Goal: Information Seeking & Learning: Learn about a topic

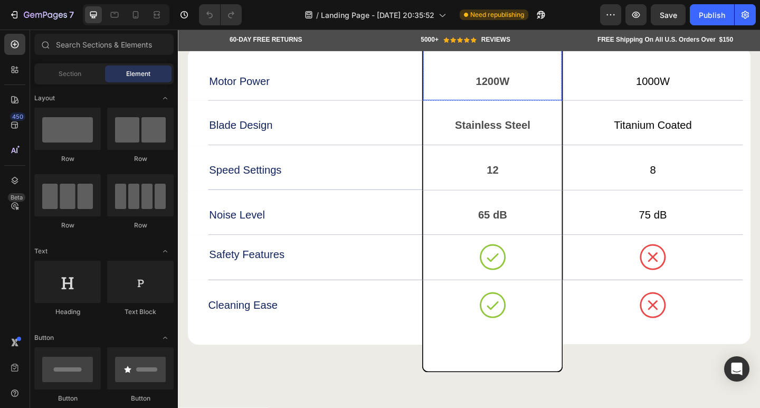
scroll to position [3906, 0]
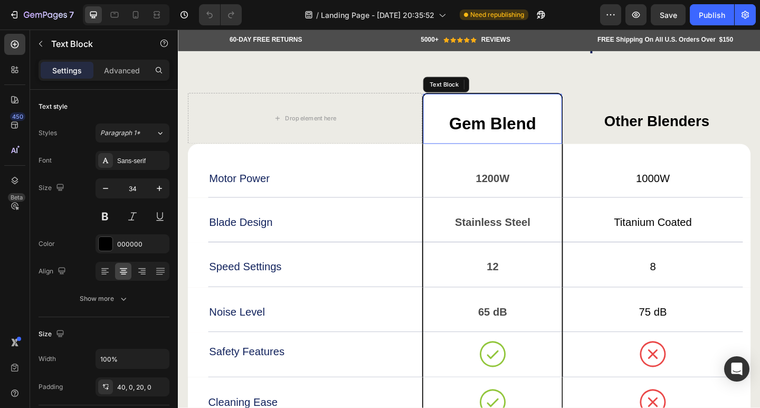
click at [546, 137] on p "Gem Blend" at bounding box center [519, 132] width 149 height 23
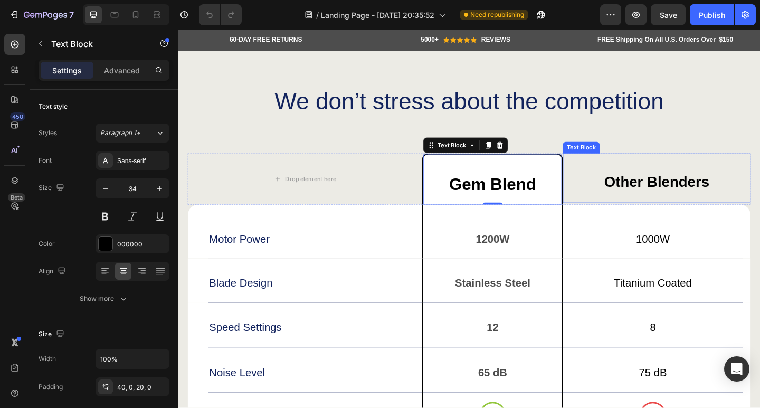
scroll to position [3853, 0]
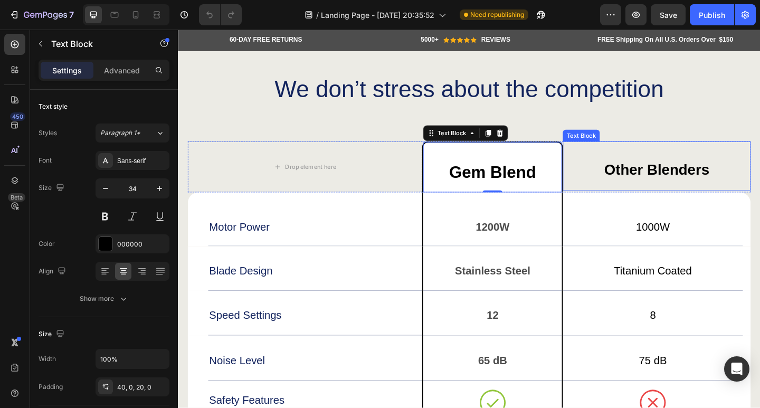
click at [617, 172] on div "Other Blenders" at bounding box center [698, 178] width 204 height 54
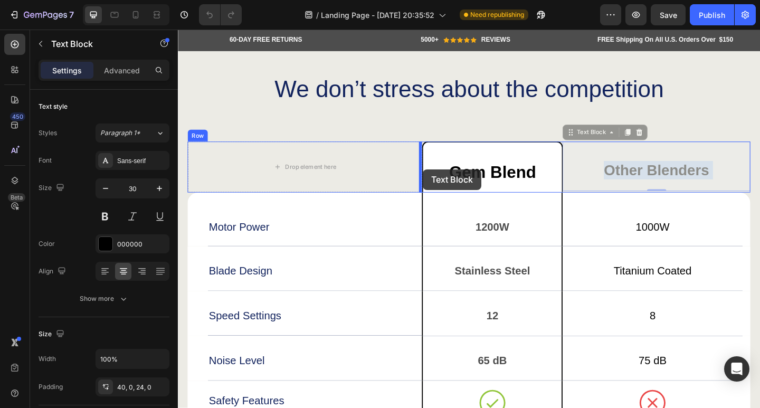
drag, startPoint x: 610, startPoint y: 170, endPoint x: 444, endPoint y: 183, distance: 166.2
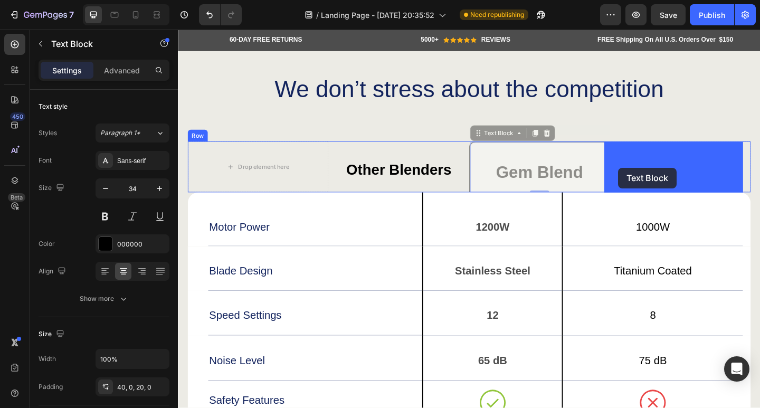
drag, startPoint x: 533, startPoint y: 178, endPoint x: 657, endPoint y: 180, distance: 123.5
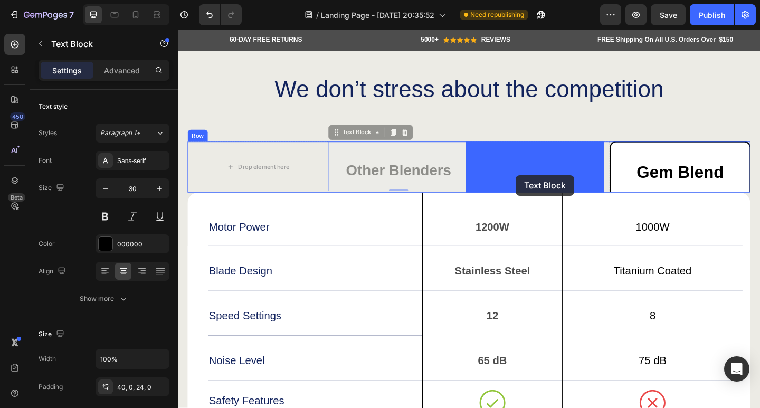
drag, startPoint x: 424, startPoint y: 185, endPoint x: 544, endPoint y: 189, distance: 120.4
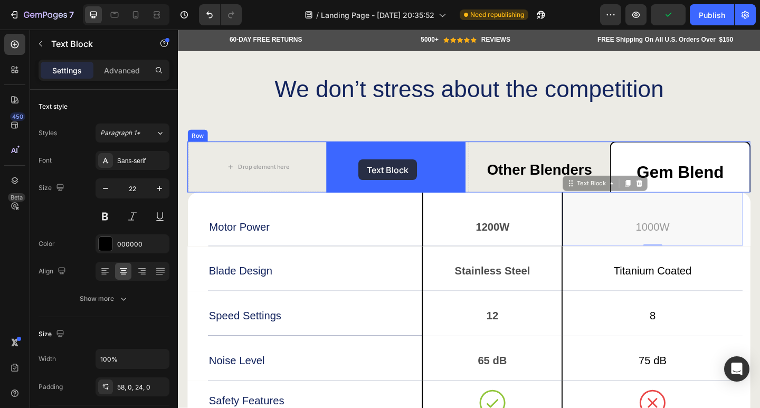
drag, startPoint x: 607, startPoint y: 243, endPoint x: 374, endPoint y: 172, distance: 243.4
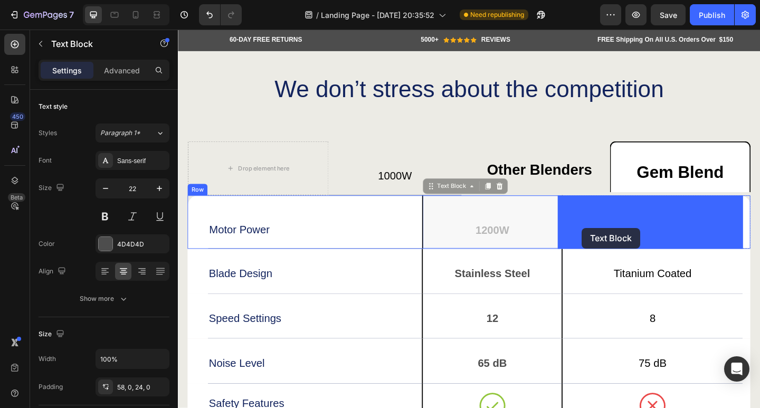
drag, startPoint x: 528, startPoint y: 223, endPoint x: 615, endPoint y: 246, distance: 90.0
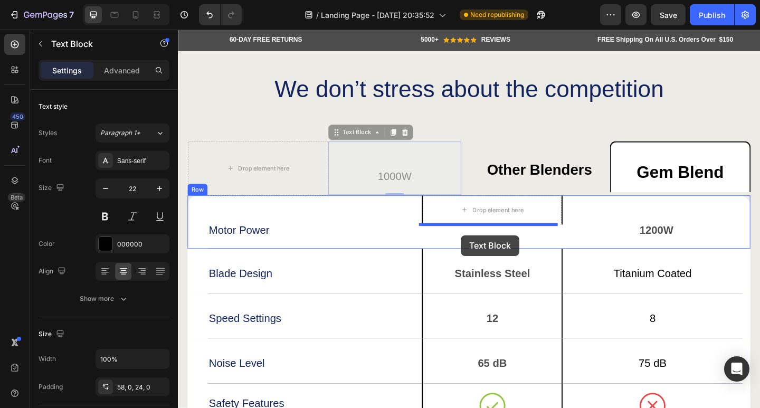
drag, startPoint x: 396, startPoint y: 186, endPoint x: 484, endPoint y: 255, distance: 112.4
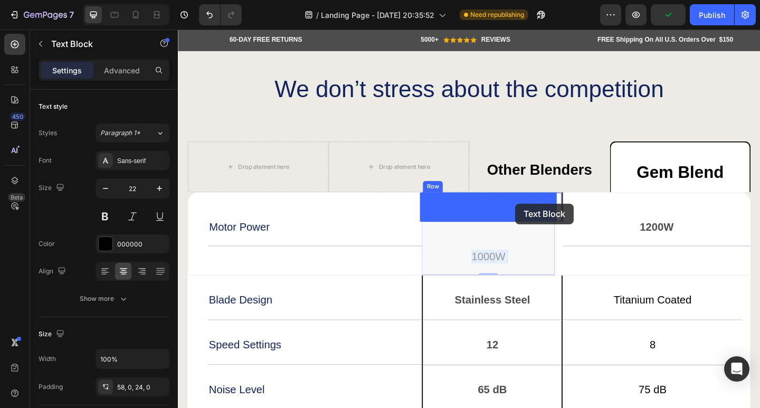
drag, startPoint x: 506, startPoint y: 279, endPoint x: 545, endPoint y: 221, distance: 70.1
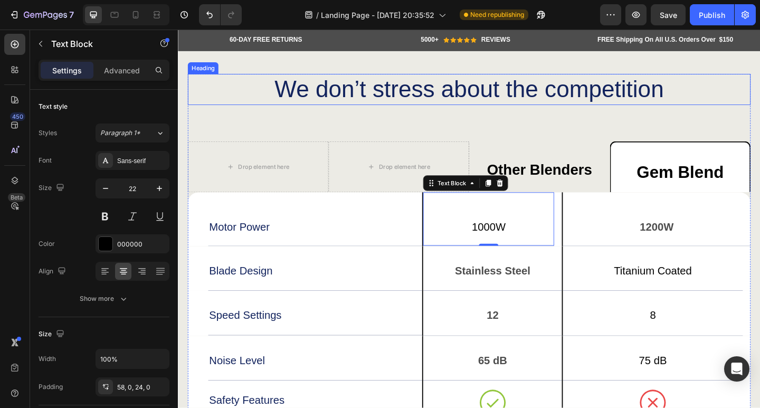
click at [535, 111] on h2 "We don’t stress about the competition" at bounding box center [494, 95] width 612 height 34
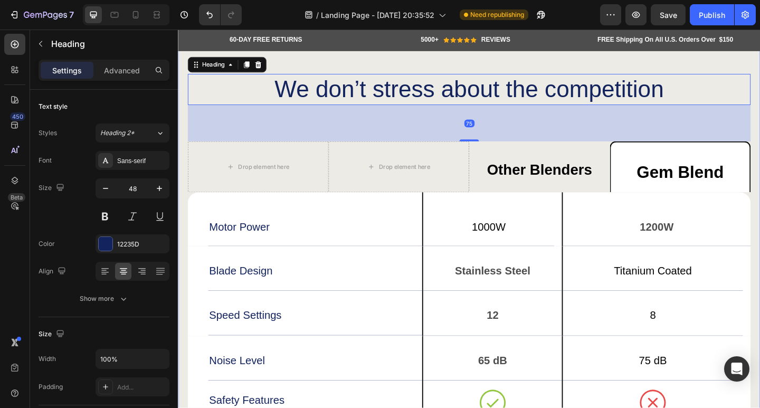
click at [595, 60] on div "We don’t stress about the competition Heading 75 Drop element here Drop element…" at bounding box center [494, 320] width 633 height 578
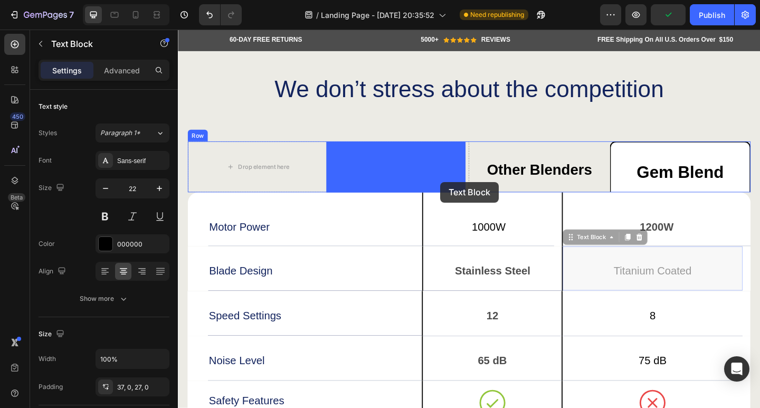
drag, startPoint x: 639, startPoint y: 294, endPoint x: 463, endPoint y: 195, distance: 201.1
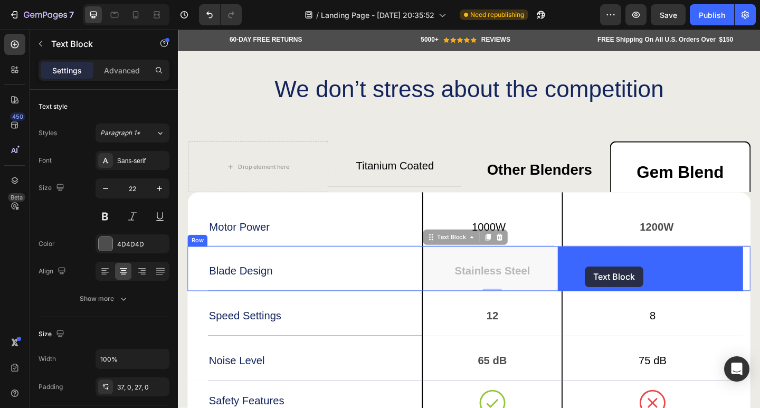
drag, startPoint x: 514, startPoint y: 292, endPoint x: 618, endPoint y: 289, distance: 104.0
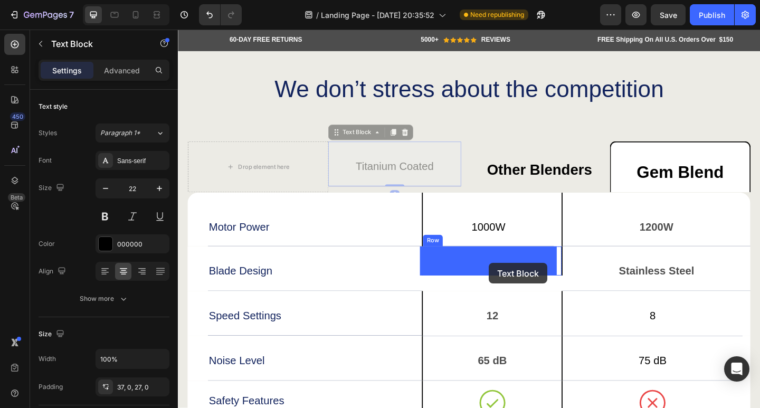
drag, startPoint x: 424, startPoint y: 178, endPoint x: 516, endPoint y: 285, distance: 141.1
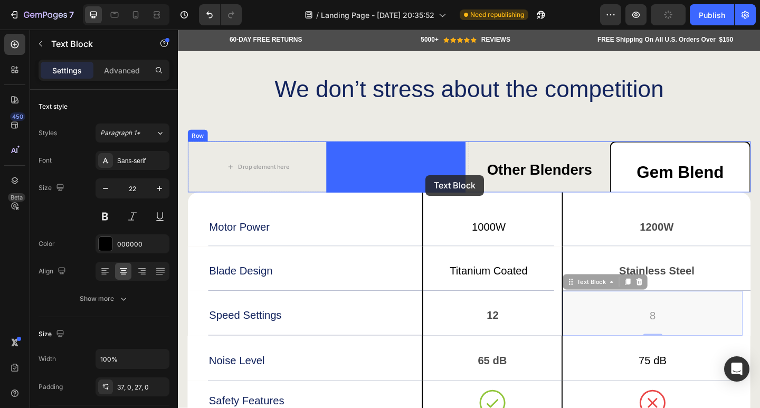
drag, startPoint x: 676, startPoint y: 341, endPoint x: 445, endPoint y: 188, distance: 277.1
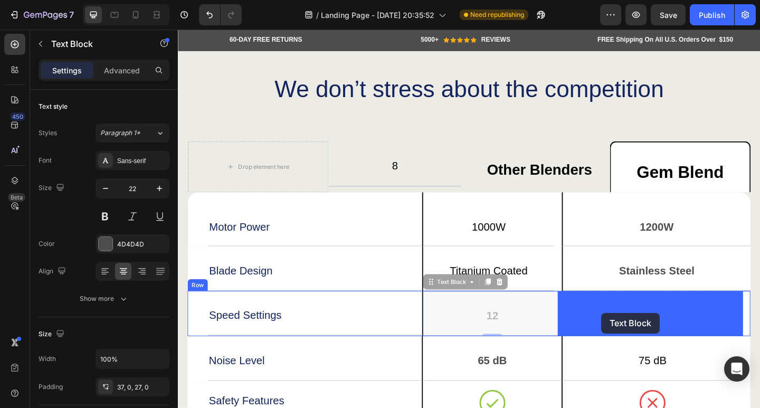
drag, startPoint x: 555, startPoint y: 338, endPoint x: 638, endPoint y: 340, distance: 82.4
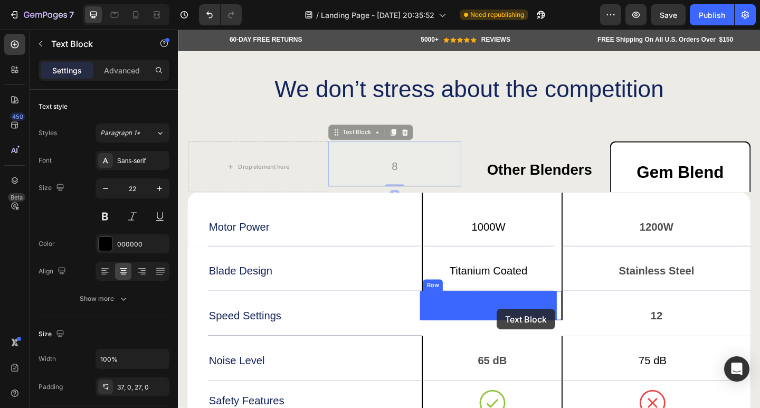
drag, startPoint x: 428, startPoint y: 176, endPoint x: 525, endPoint y: 334, distance: 184.6
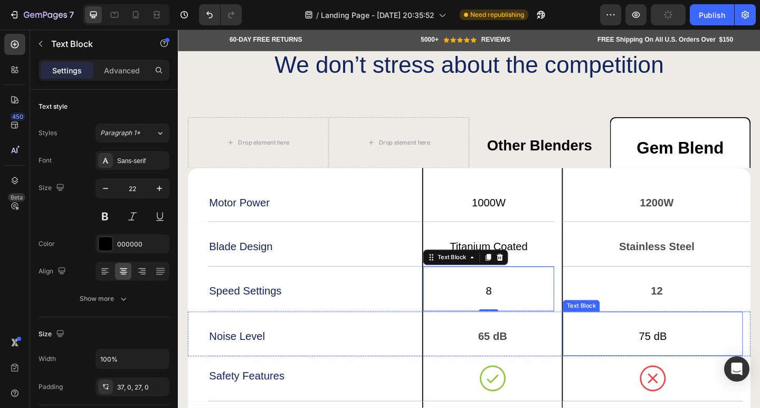
scroll to position [3906, 0]
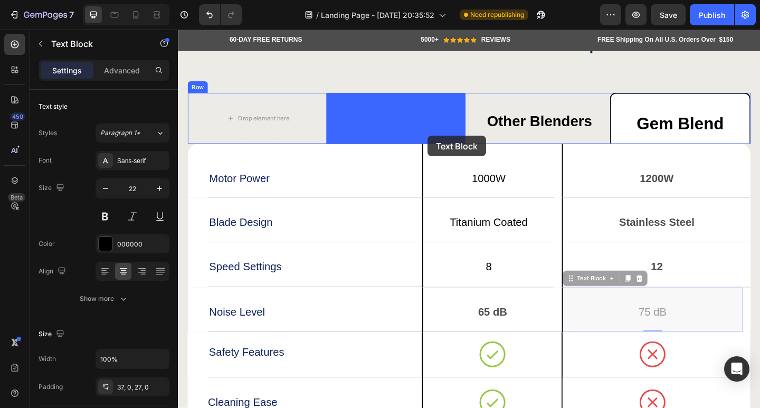
drag, startPoint x: 714, startPoint y: 329, endPoint x: 450, endPoint y: 145, distance: 321.8
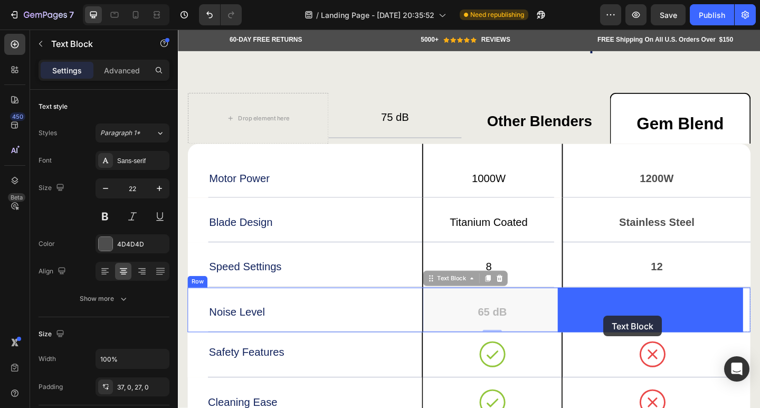
drag, startPoint x: 561, startPoint y: 338, endPoint x: 640, endPoint y: 341, distance: 78.7
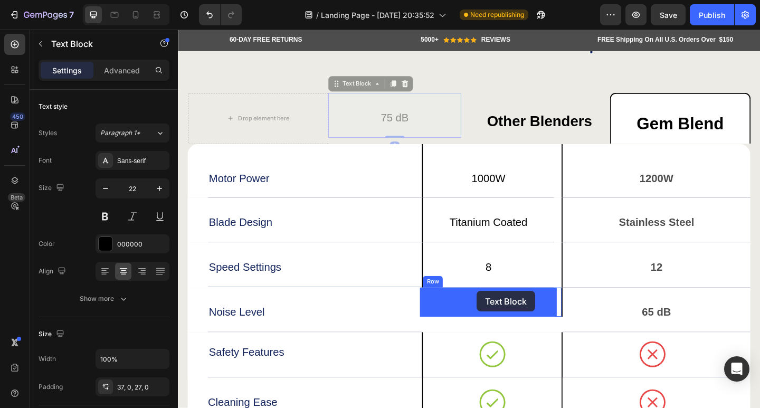
drag, startPoint x: 392, startPoint y: 134, endPoint x: 502, endPoint y: 314, distance: 211.8
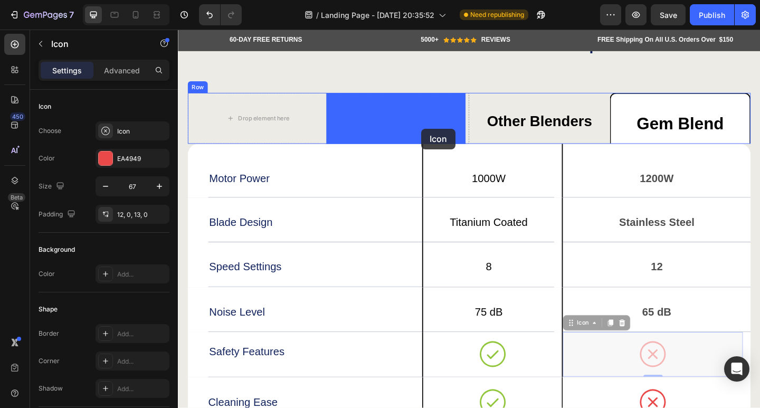
drag, startPoint x: 647, startPoint y: 386, endPoint x: 442, endPoint y: 138, distance: 321.7
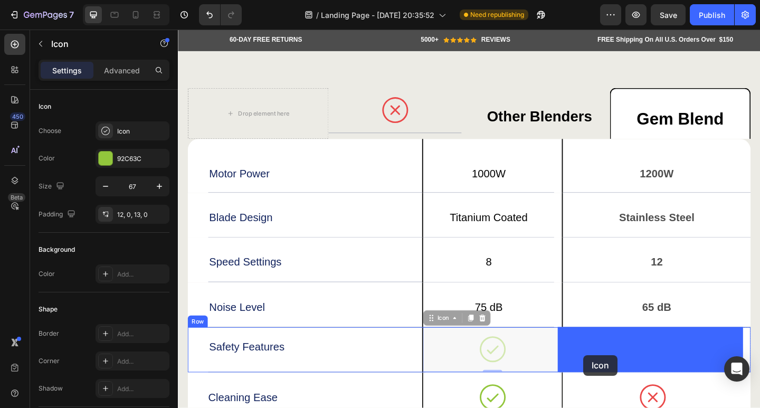
drag, startPoint x: 532, startPoint y: 373, endPoint x: 615, endPoint y: 385, distance: 84.3
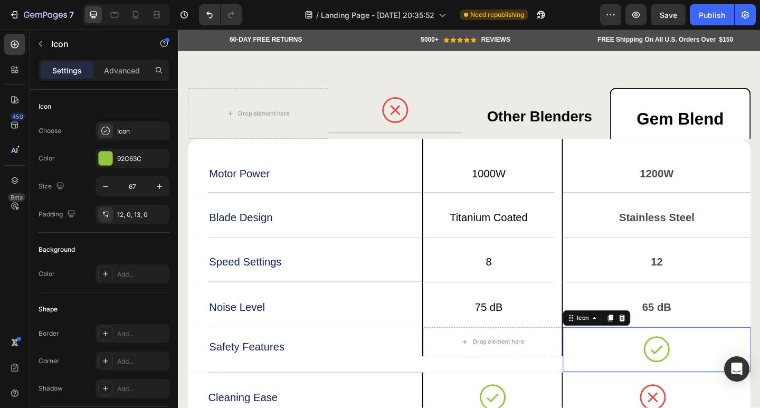
scroll to position [3922, 0]
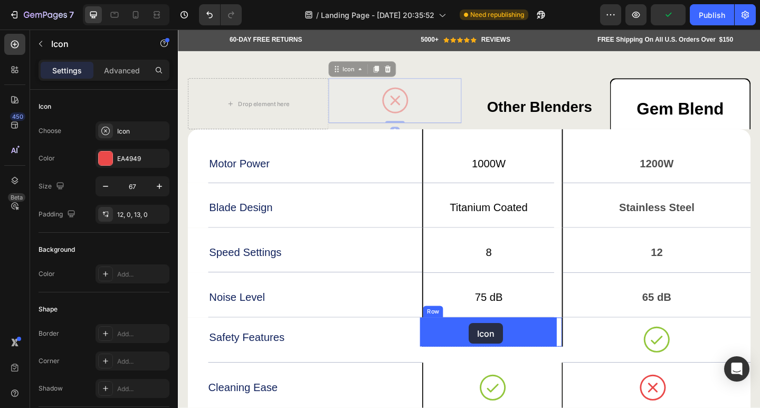
drag, startPoint x: 396, startPoint y: 103, endPoint x: 494, endPoint y: 348, distance: 264.1
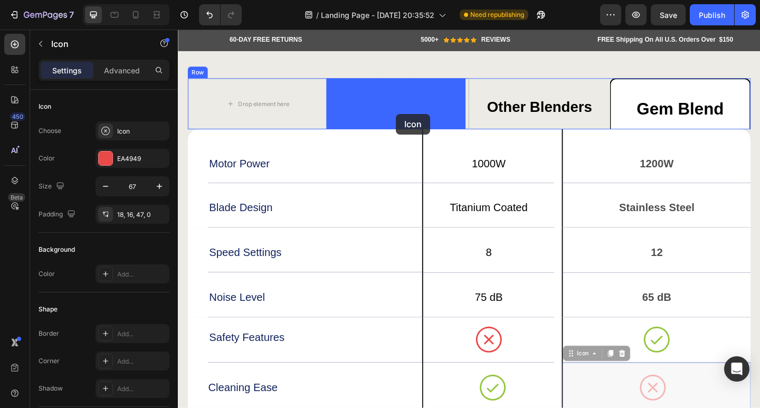
drag, startPoint x: 633, startPoint y: 419, endPoint x: 415, endPoint y: 121, distance: 369.0
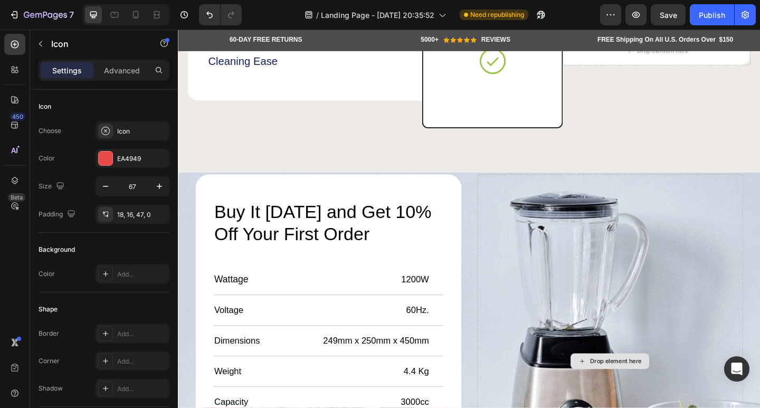
scroll to position [4186, 0]
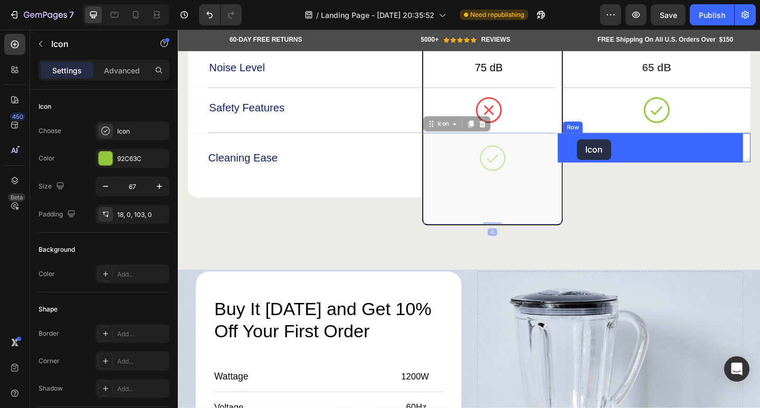
drag, startPoint x: 521, startPoint y: 196, endPoint x: 611, endPoint y: 151, distance: 100.1
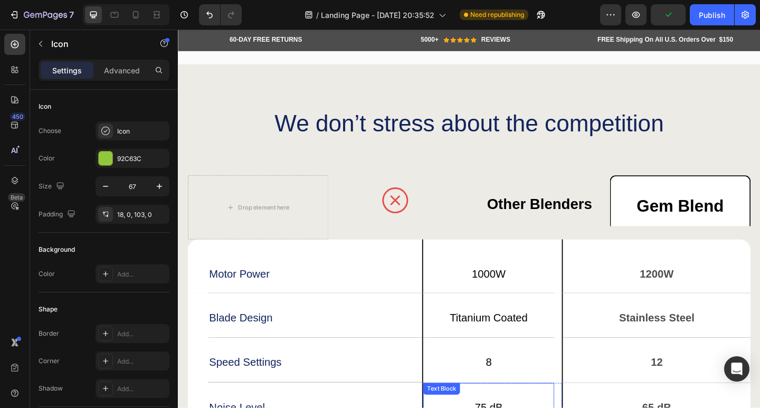
scroll to position [3922, 0]
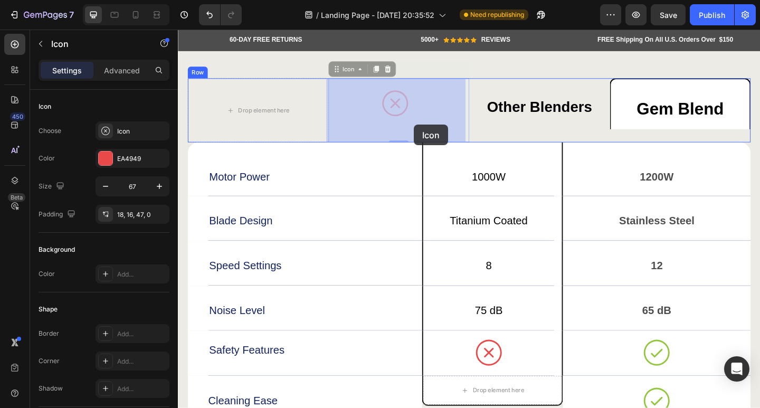
drag, startPoint x: 423, startPoint y: 101, endPoint x: 434, endPoint y: 134, distance: 34.7
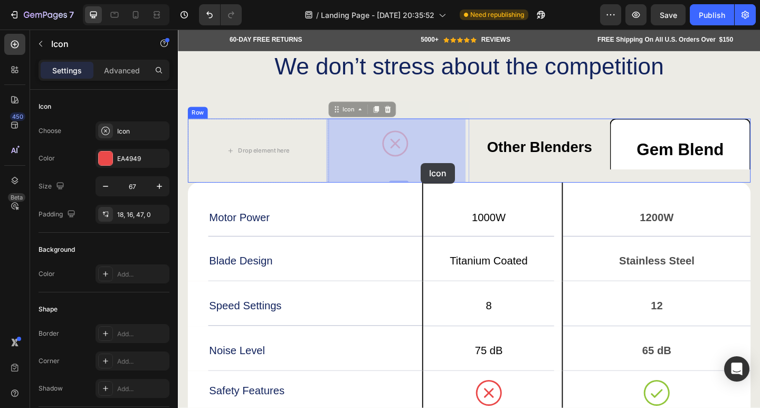
scroll to position [3857, 0]
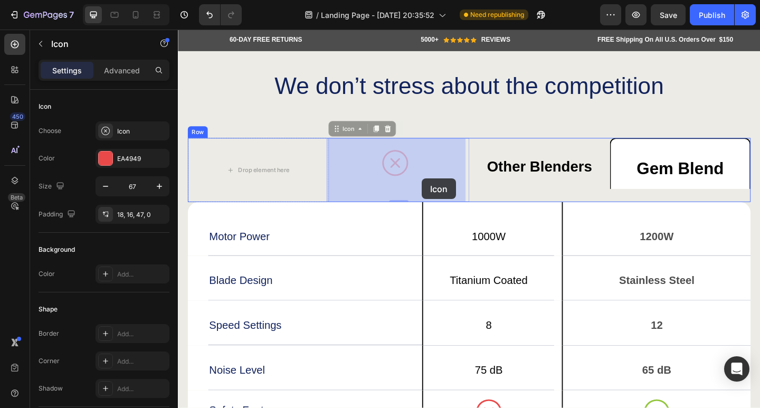
drag, startPoint x: 445, startPoint y: 84, endPoint x: 442, endPoint y: 193, distance: 109.3
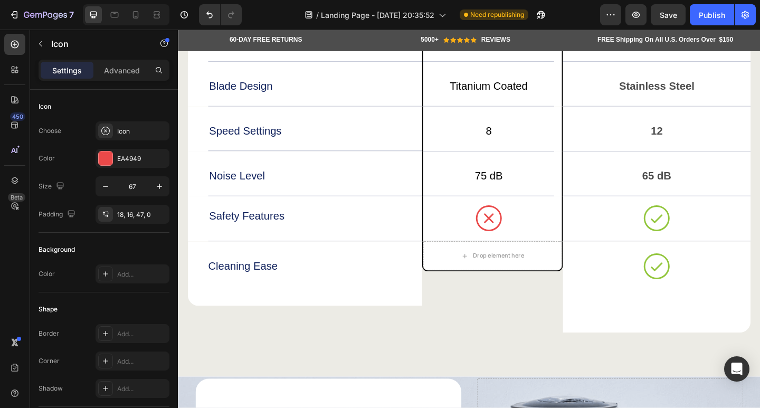
scroll to position [3962, 0]
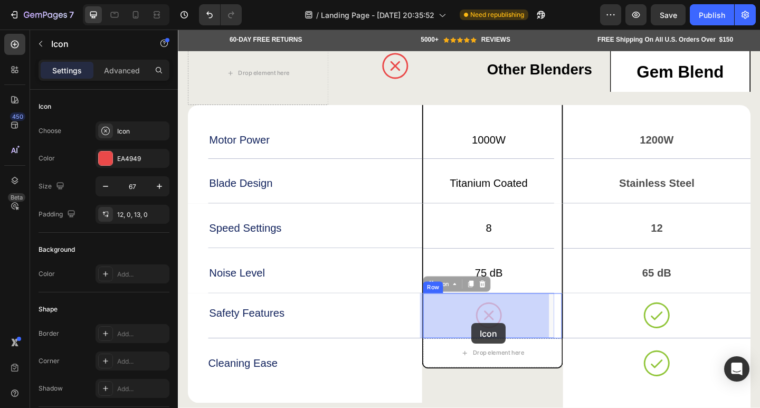
drag, startPoint x: 502, startPoint y: 345, endPoint x: 497, endPoint y: 349, distance: 6.4
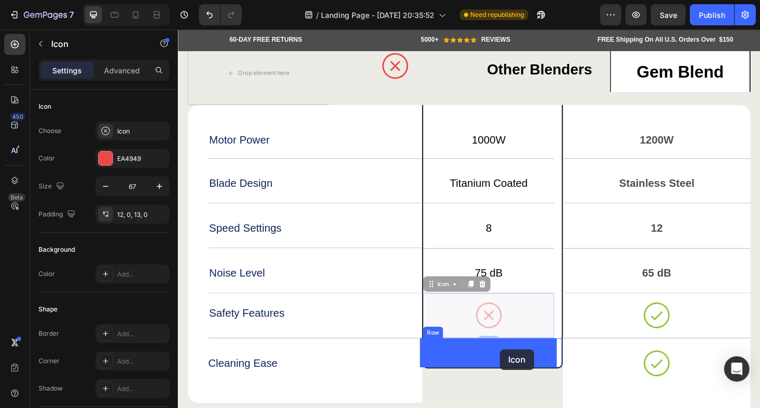
drag, startPoint x: 523, startPoint y: 343, endPoint x: 528, endPoint y: 377, distance: 34.3
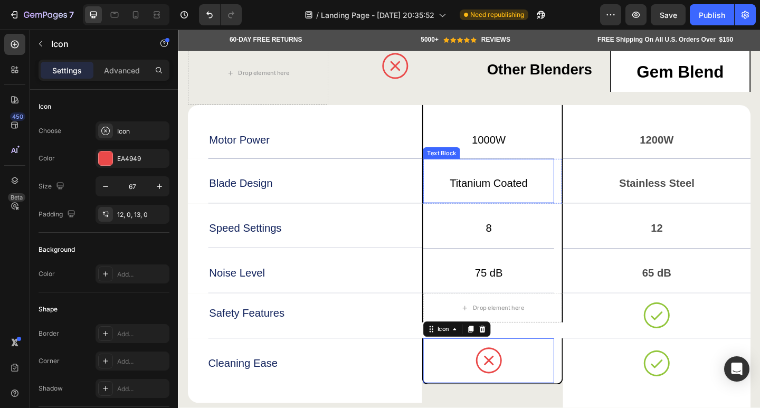
scroll to position [3970, 0]
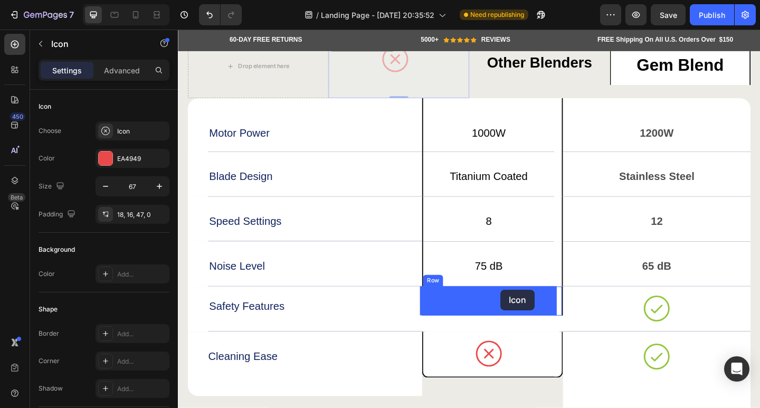
drag, startPoint x: 422, startPoint y: 79, endPoint x: 529, endPoint y: 311, distance: 255.8
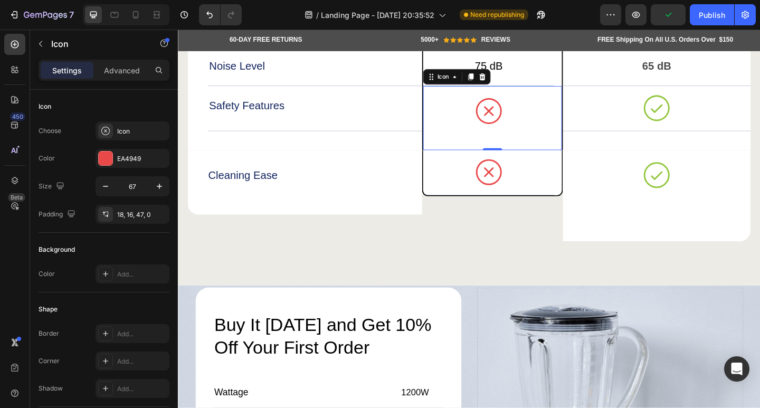
scroll to position [4128, 0]
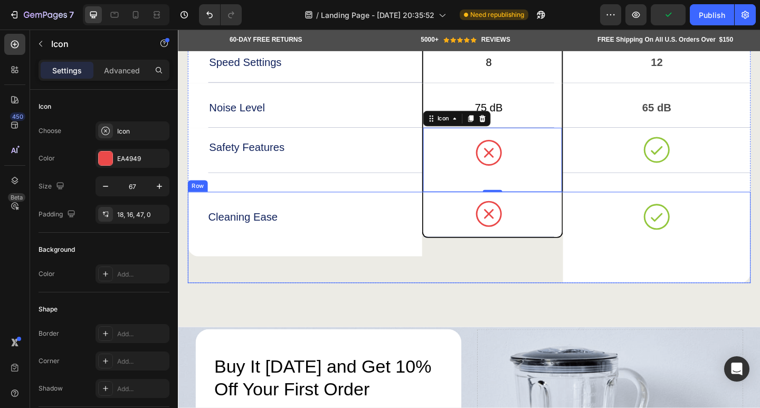
click at [500, 301] on div "Icon Row" at bounding box center [519, 255] width 153 height 99
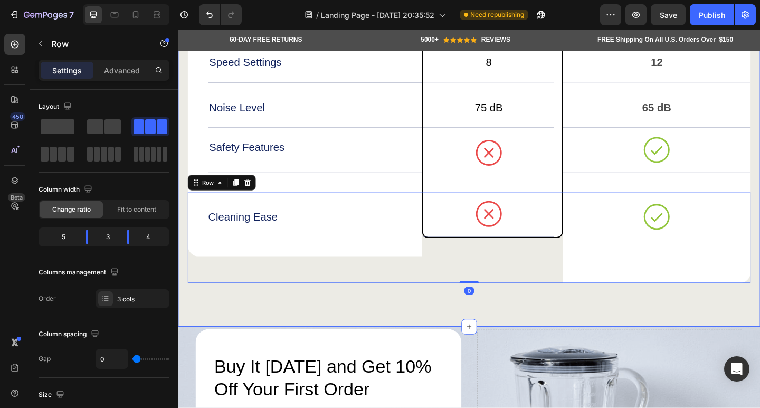
click at [511, 331] on div "We don’t stress about the competition Heading Drop element here Drop element he…" at bounding box center [494, 54] width 633 height 597
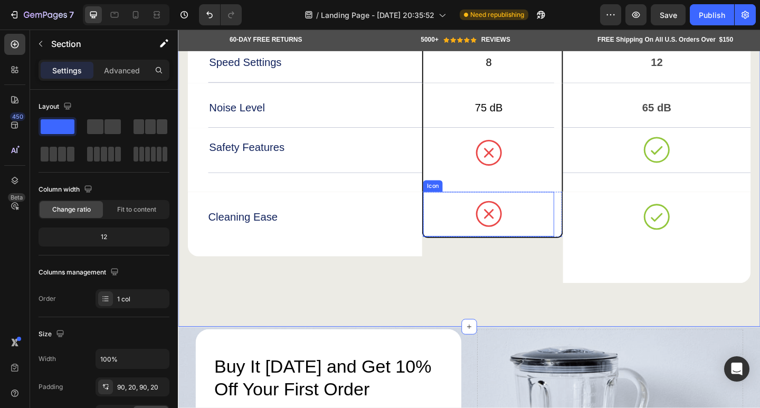
click at [521, 235] on icon at bounding box center [515, 230] width 35 height 35
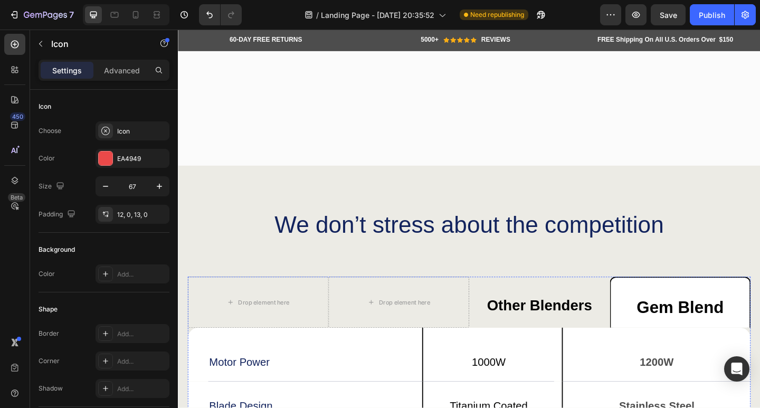
scroll to position [3970, 0]
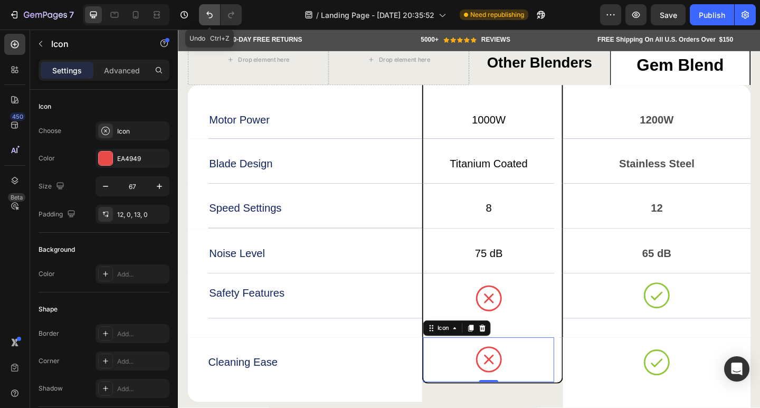
click at [205, 13] on icon "Undo/Redo" at bounding box center [209, 15] width 11 height 11
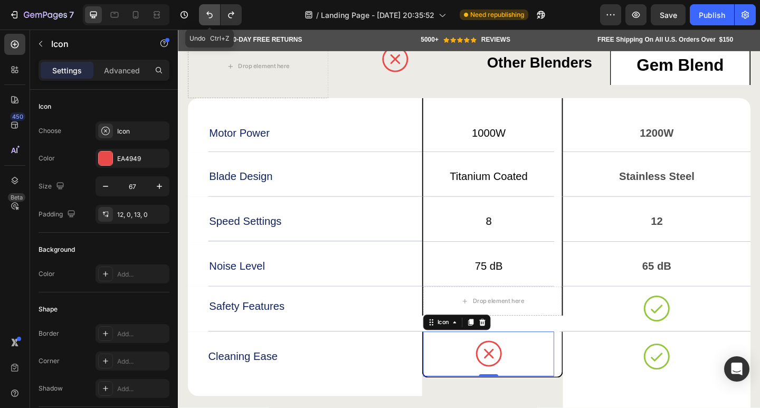
click at [205, 12] on icon "Undo/Redo" at bounding box center [209, 15] width 11 height 11
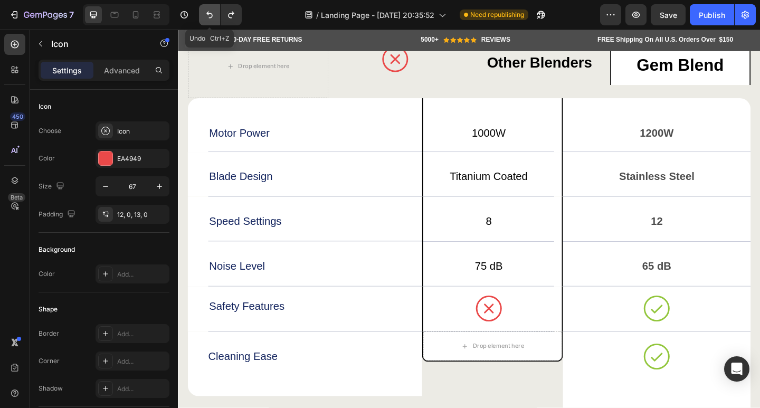
click at [205, 12] on icon "Undo/Redo" at bounding box center [209, 15] width 11 height 11
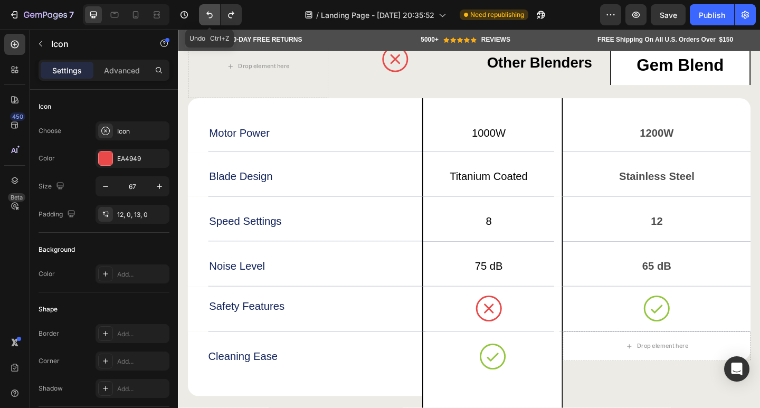
click at [205, 12] on icon "Undo/Redo" at bounding box center [209, 15] width 11 height 11
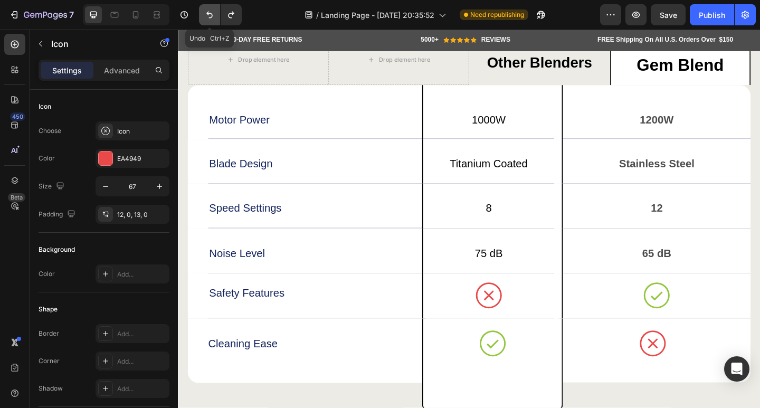
click at [205, 12] on icon "Undo/Redo" at bounding box center [209, 15] width 11 height 11
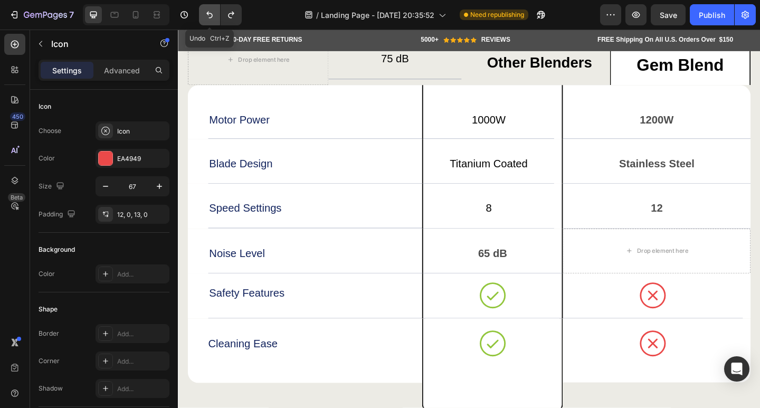
click at [205, 12] on icon "Undo/Redo" at bounding box center [209, 15] width 11 height 11
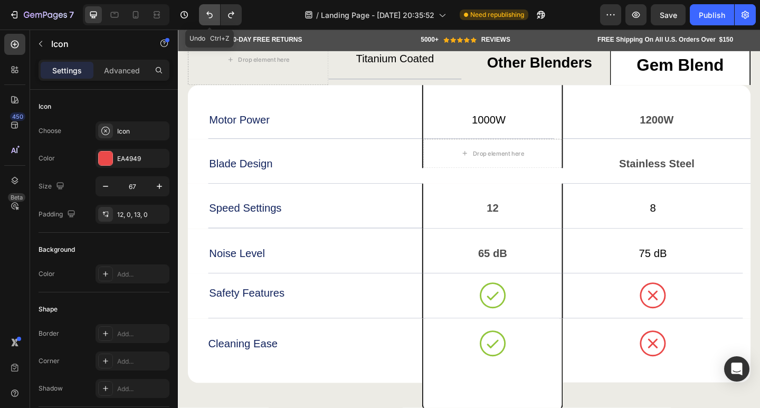
click at [205, 12] on icon "Undo/Redo" at bounding box center [209, 15] width 11 height 11
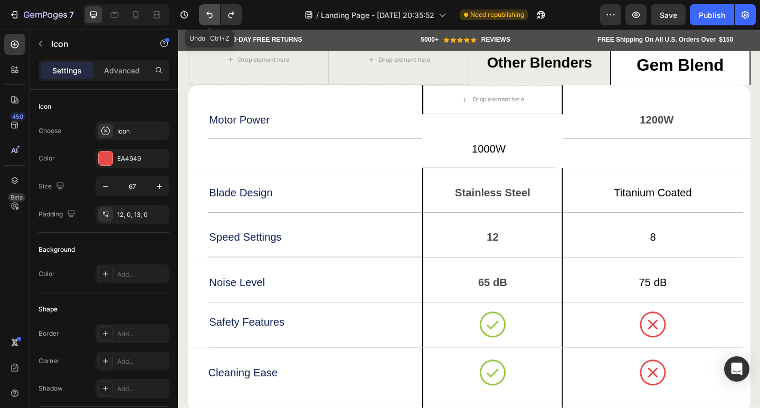
click at [205, 12] on icon "Undo/Redo" at bounding box center [209, 15] width 11 height 11
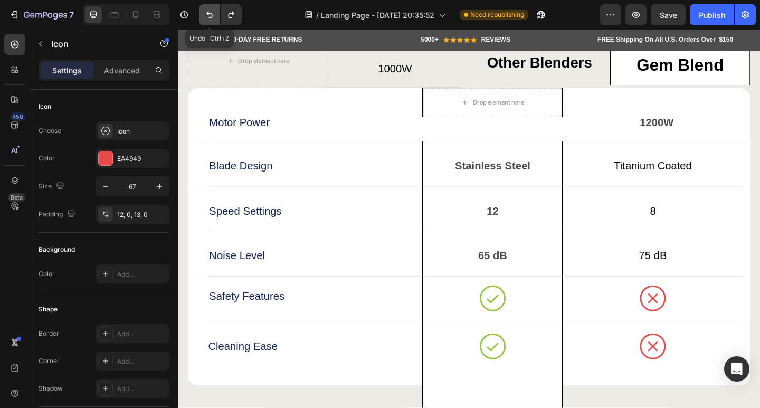
click at [205, 12] on icon "Undo/Redo" at bounding box center [209, 15] width 11 height 11
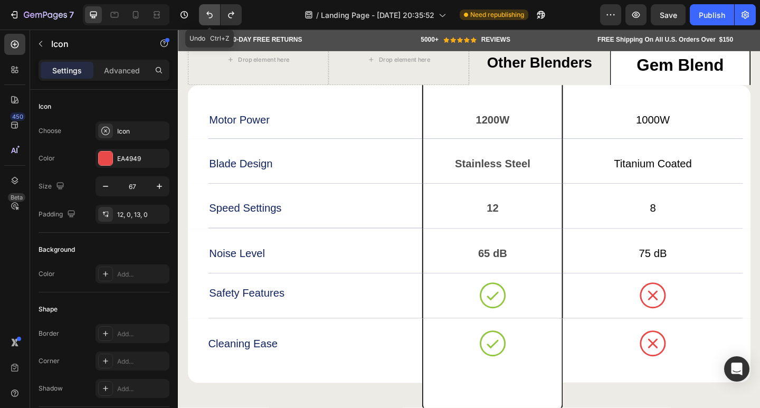
click at [205, 12] on icon "Undo/Redo" at bounding box center [209, 15] width 11 height 11
click at [205, 11] on icon "Undo/Redo" at bounding box center [209, 15] width 11 height 11
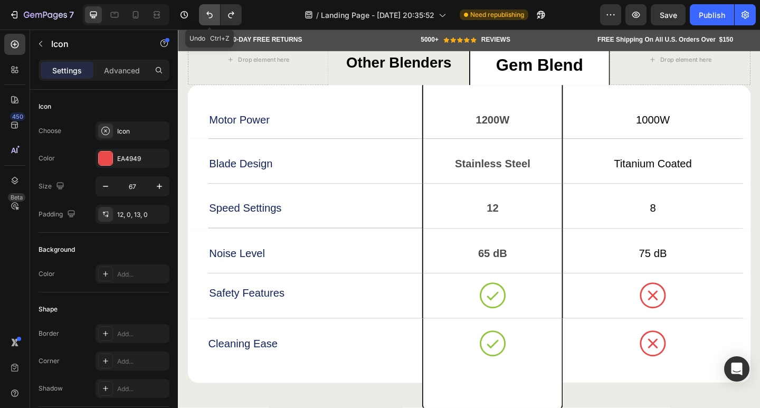
click at [205, 11] on icon "Undo/Redo" at bounding box center [209, 15] width 11 height 11
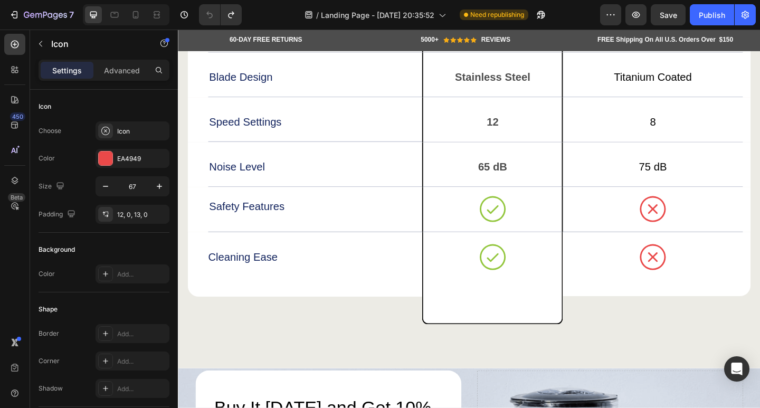
scroll to position [4075, 0]
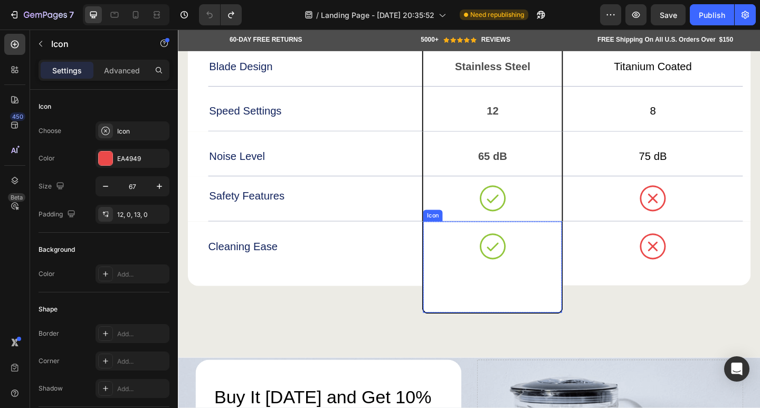
click at [466, 321] on div "Icon" at bounding box center [519, 288] width 151 height 99
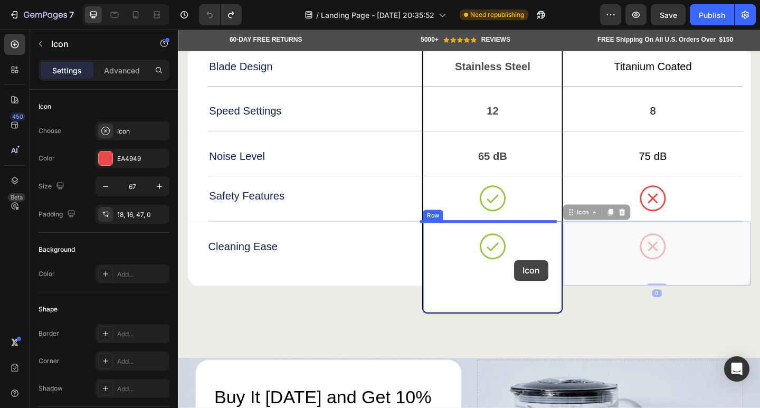
drag, startPoint x: 632, startPoint y: 278, endPoint x: 544, endPoint y: 280, distance: 88.2
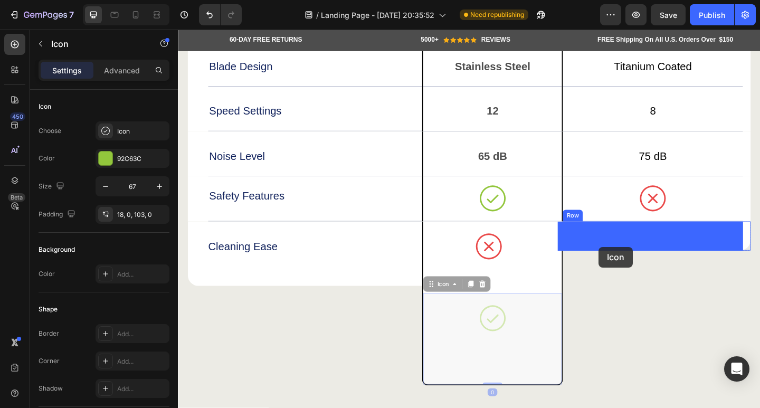
drag, startPoint x: 554, startPoint y: 359, endPoint x: 635, endPoint y: 266, distance: 123.8
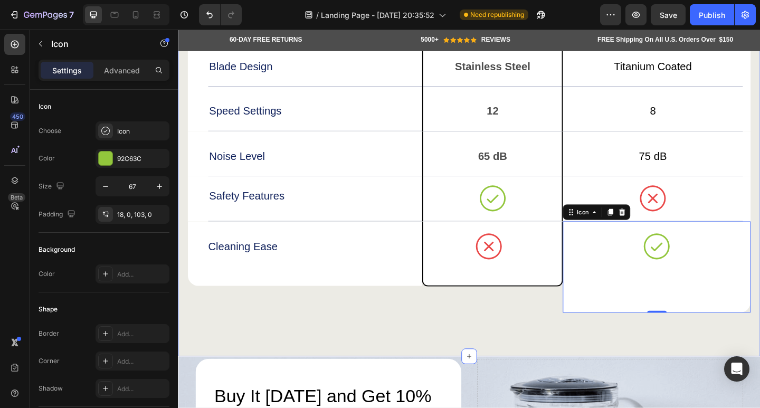
click at [538, 348] on div "We don’t stress about the competition Heading Drop element here Gem Blend Text …" at bounding box center [494, 96] width 633 height 577
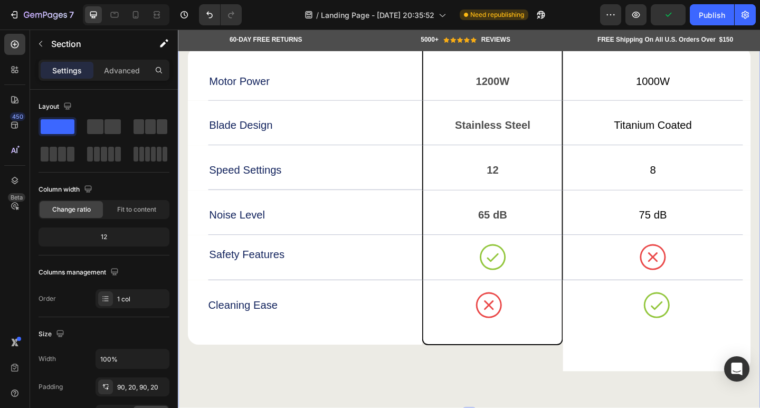
scroll to position [4022, 0]
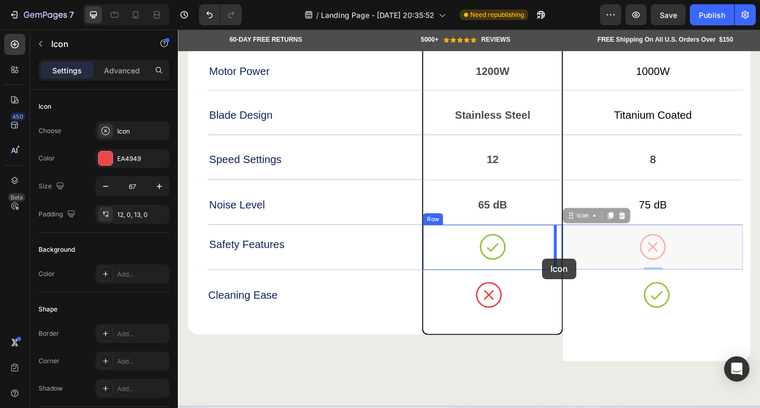
drag, startPoint x: 637, startPoint y: 276, endPoint x: 580, endPoint y: 279, distance: 57.6
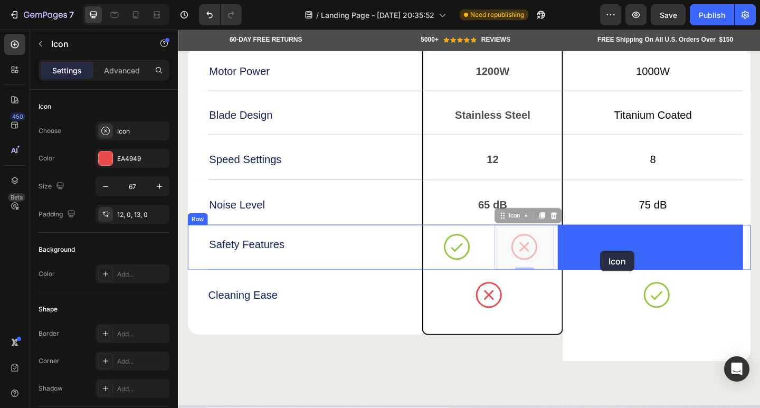
drag, startPoint x: 554, startPoint y: 272, endPoint x: 636, endPoint y: 271, distance: 81.8
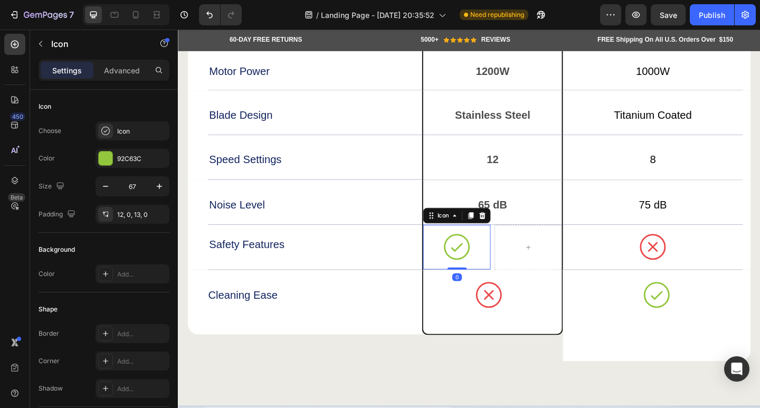
click at [500, 269] on div "Icon 0" at bounding box center [480, 266] width 73 height 49
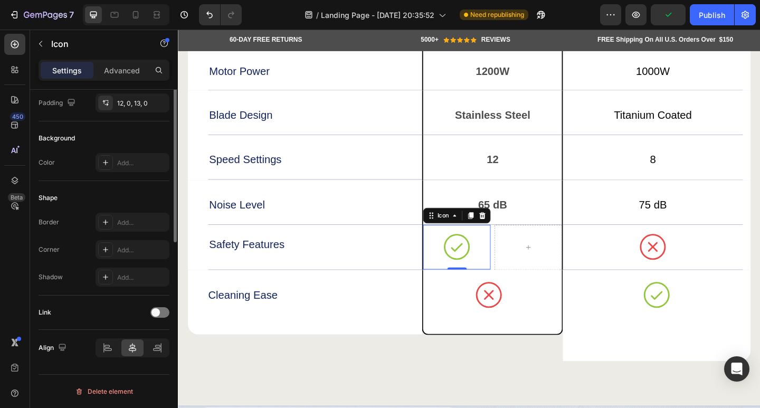
scroll to position [0, 0]
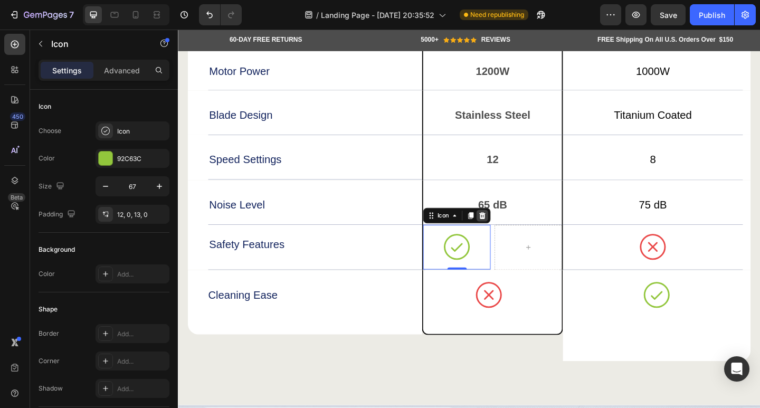
click at [507, 229] on icon at bounding box center [509, 232] width 7 height 7
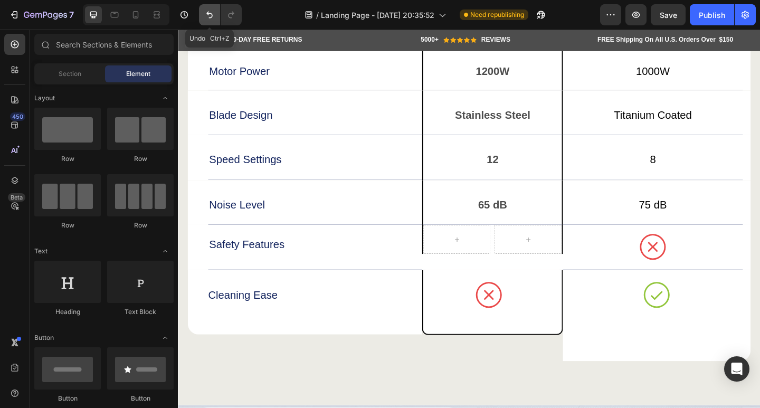
click at [207, 8] on button "Undo/Redo" at bounding box center [209, 14] width 21 height 21
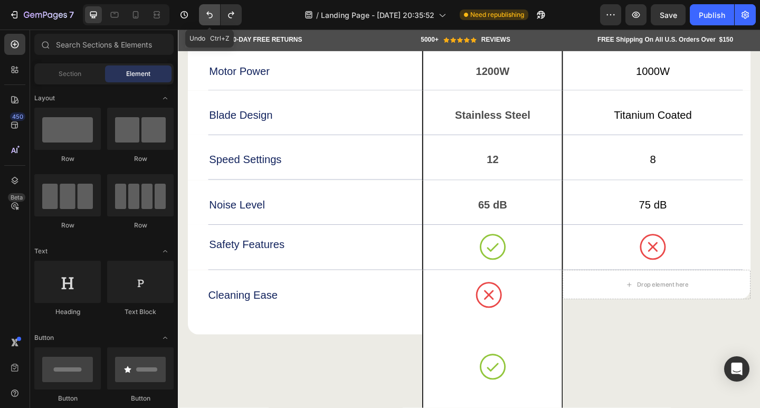
click at [207, 8] on button "Undo/Redo" at bounding box center [209, 14] width 21 height 21
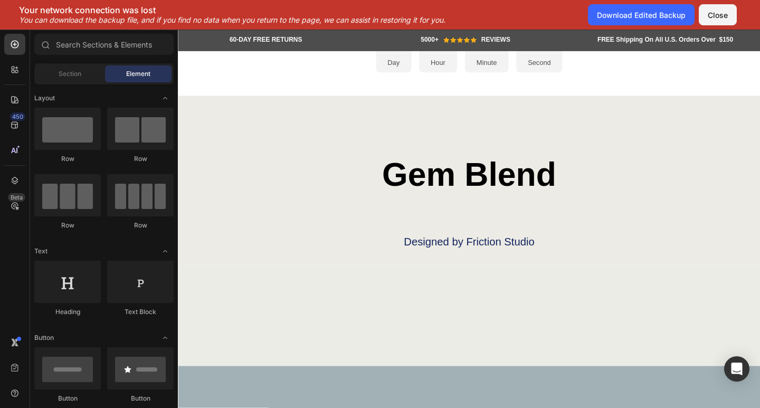
scroll to position [4722, 0]
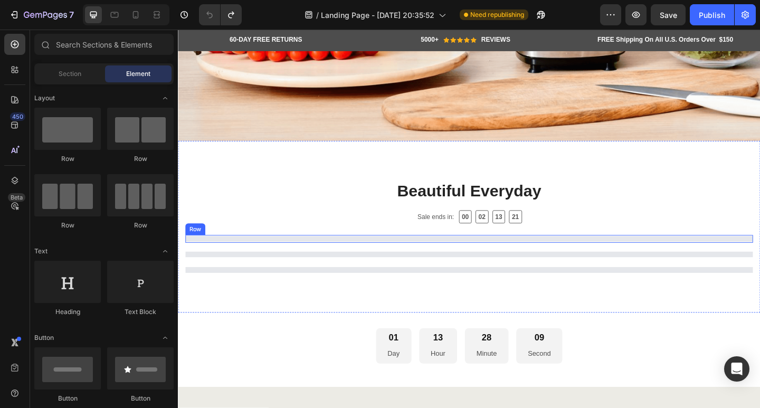
click at [200, 254] on div at bounding box center [193, 257] width 14 height 6
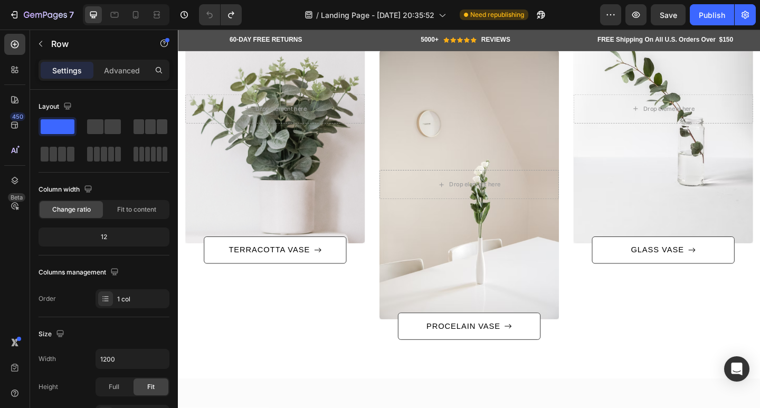
scroll to position [3139, 0]
